Goal: Information Seeking & Learning: Understand process/instructions

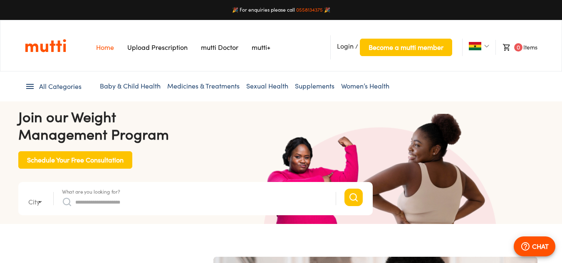
type input "*"
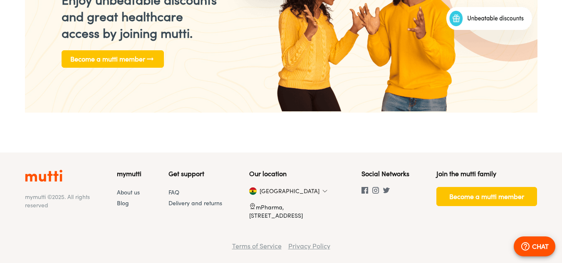
scroll to position [0, 1708]
click at [139, 191] on link "About us" at bounding box center [128, 192] width 23 height 7
click at [209, 202] on Policy "Delivery and returns" at bounding box center [196, 203] width 54 height 7
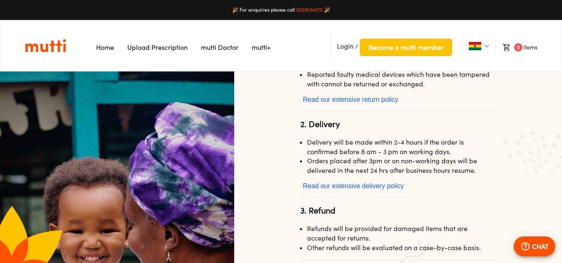
scroll to position [265, 0]
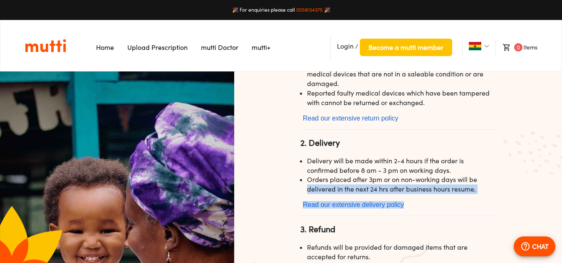
drag, startPoint x: 536, startPoint y: 198, endPoint x: 542, endPoint y: 174, distance: 24.0
click at [541, 175] on div "Delivery and returns policy 1. Return and Exchanges Damaged items can be return…" at bounding box center [398, 179] width 328 height 215
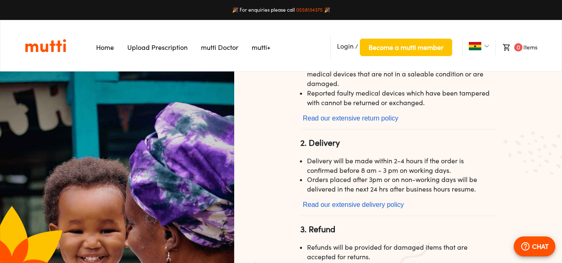
click at [499, 211] on div "Delivery and returns policy 1. Return and Exchanges Damaged items can be return…" at bounding box center [399, 49] width 216 height 459
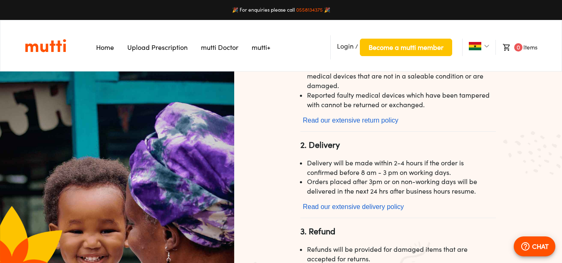
scroll to position [264, 0]
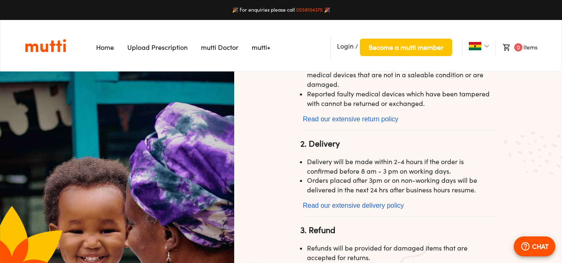
click at [219, 47] on link "mutti Doctor" at bounding box center [219, 47] width 37 height 8
